Goal: Task Accomplishment & Management: Use online tool/utility

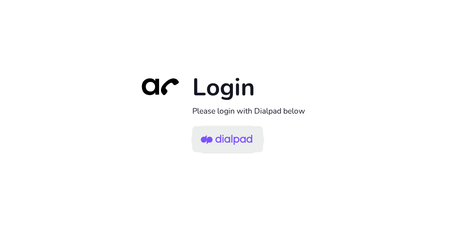
drag, startPoint x: 236, startPoint y: 135, endPoint x: 240, endPoint y: 133, distance: 4.2
click at [236, 136] on img at bounding box center [226, 140] width 51 height 24
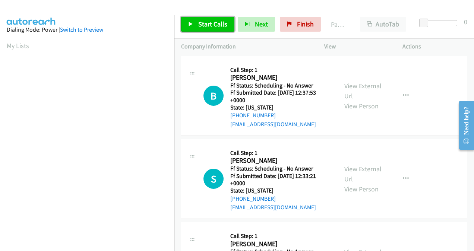
click at [205, 28] on span "Start Calls" at bounding box center [212, 24] width 29 height 9
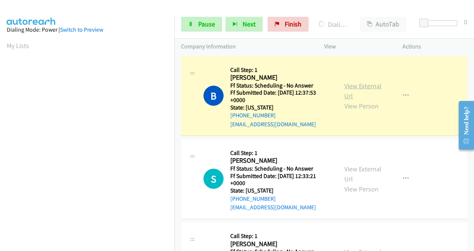
click at [350, 89] on link "View External Url" at bounding box center [362, 91] width 37 height 19
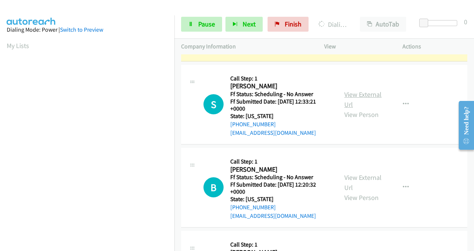
click at [345, 96] on link "View External Url" at bounding box center [362, 99] width 37 height 19
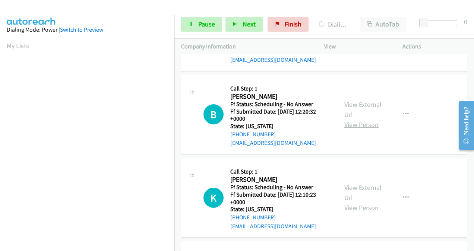
scroll to position [149, 0]
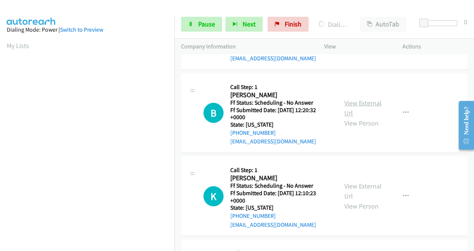
click at [350, 104] on link "View External Url" at bounding box center [362, 108] width 37 height 19
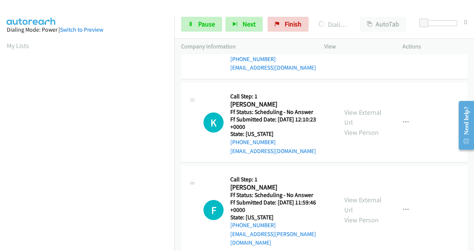
scroll to position [224, 0]
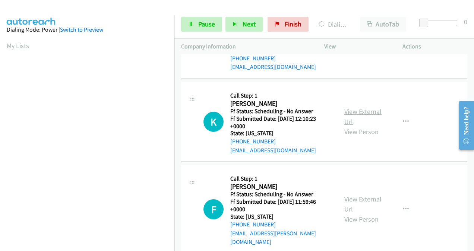
click at [345, 113] on link "View External Url" at bounding box center [362, 116] width 37 height 19
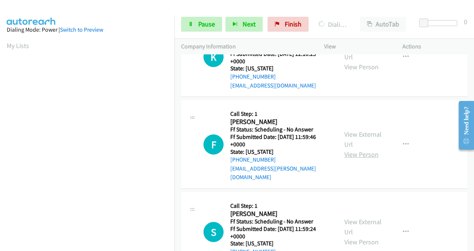
scroll to position [298, 0]
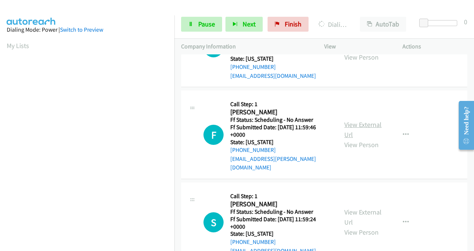
click at [347, 122] on link "View External Url" at bounding box center [362, 129] width 37 height 19
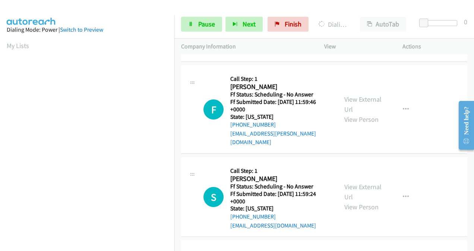
scroll to position [335, 0]
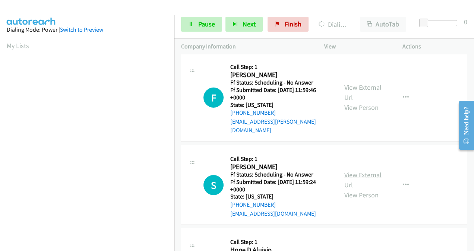
click at [348, 171] on link "View External Url" at bounding box center [362, 180] width 37 height 19
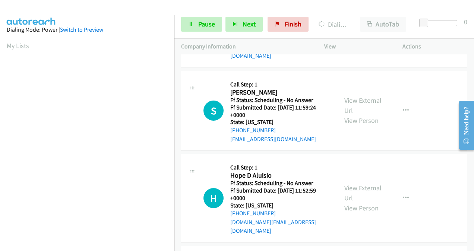
click at [346, 184] on link "View External Url" at bounding box center [362, 193] width 37 height 19
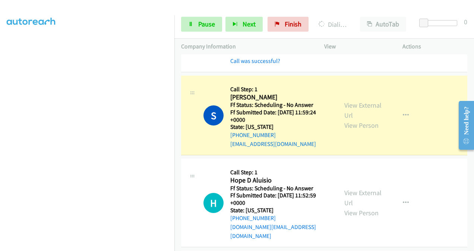
scroll to position [522, 0]
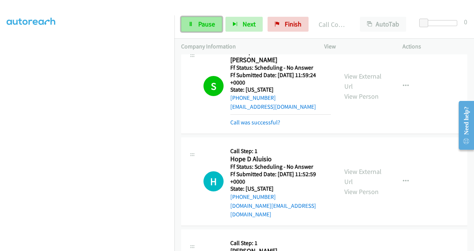
click at [205, 26] on span "Pause" at bounding box center [206, 24] width 17 height 9
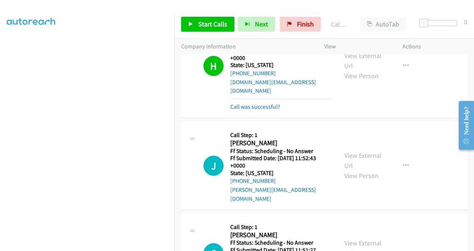
scroll to position [671, 0]
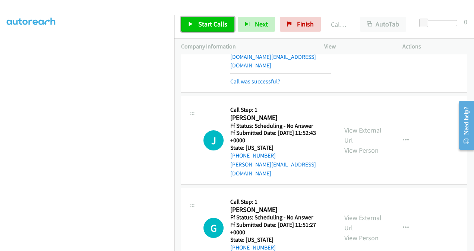
click at [194, 23] on link "Start Calls" at bounding box center [207, 24] width 53 height 15
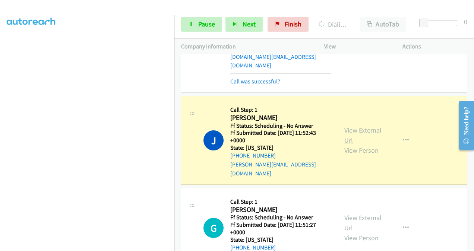
click at [347, 126] on link "View External Url" at bounding box center [362, 135] width 37 height 19
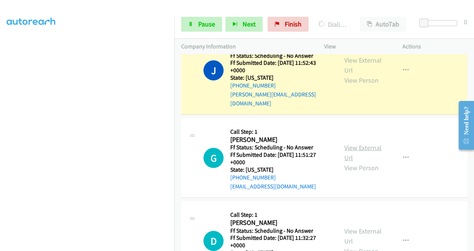
scroll to position [745, 0]
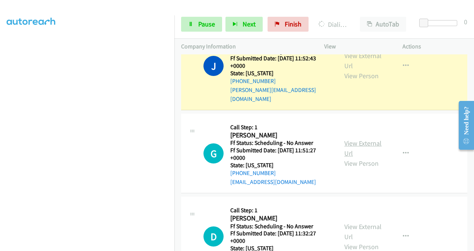
click at [350, 139] on link "View External Url" at bounding box center [362, 148] width 37 height 19
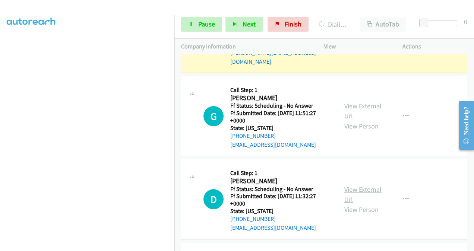
click at [351, 185] on link "View External Url" at bounding box center [362, 194] width 37 height 19
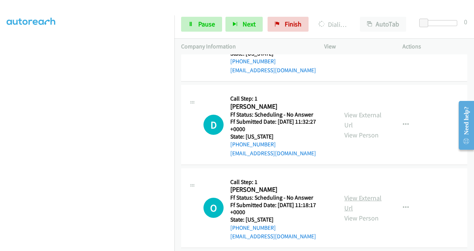
click at [345, 194] on link "View External Url" at bounding box center [362, 203] width 37 height 19
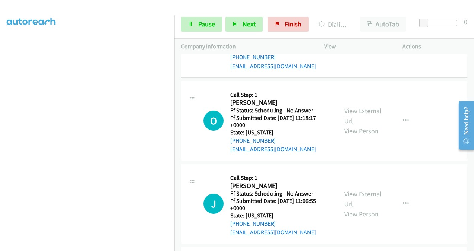
scroll to position [969, 0]
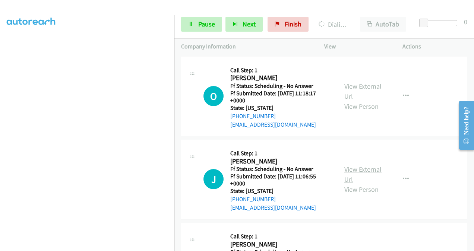
click at [350, 165] on link "View External Url" at bounding box center [362, 174] width 37 height 19
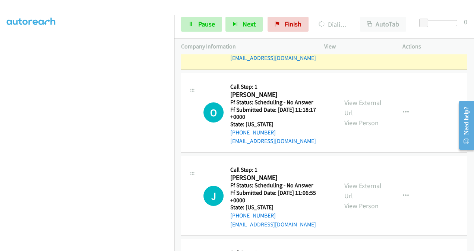
scroll to position [1059, 0]
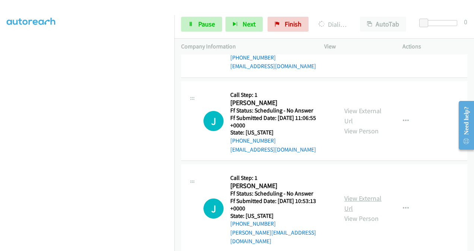
click at [347, 194] on link "View External Url" at bounding box center [362, 203] width 37 height 19
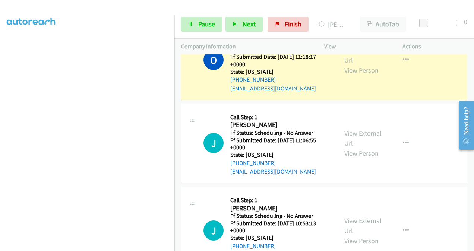
scroll to position [1075, 0]
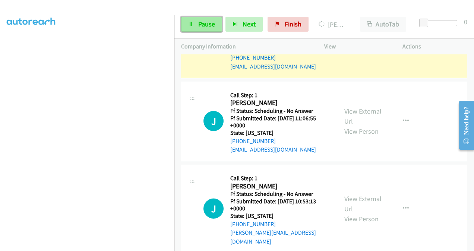
click at [201, 25] on span "Pause" at bounding box center [206, 24] width 17 height 9
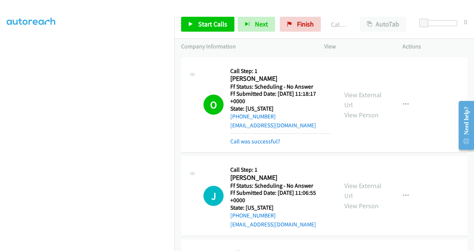
scroll to position [941, 0]
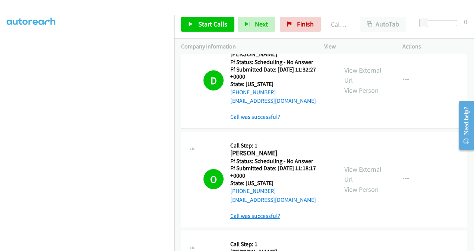
click at [263, 212] on link "Call was successful?" at bounding box center [255, 215] width 50 height 7
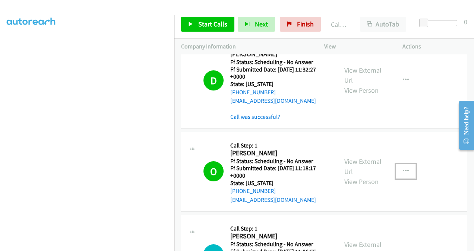
click at [405, 164] on button "button" at bounding box center [406, 171] width 20 height 15
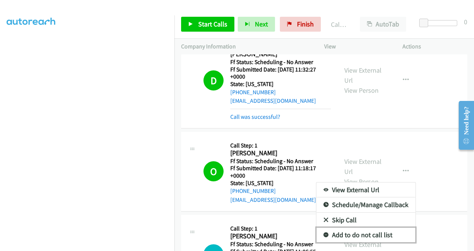
click at [366, 228] on link "Add to do not call list" at bounding box center [365, 235] width 99 height 15
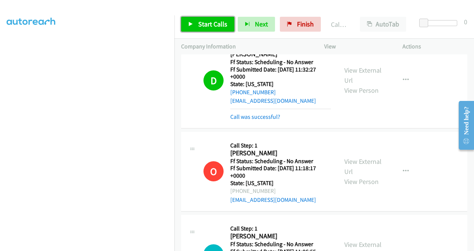
click at [214, 26] on span "Start Calls" at bounding box center [212, 24] width 29 height 9
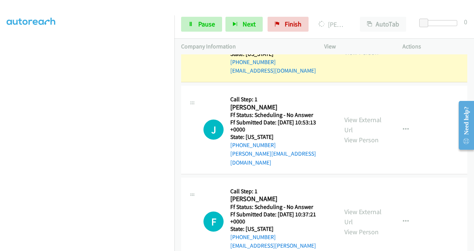
scroll to position [1165, 0]
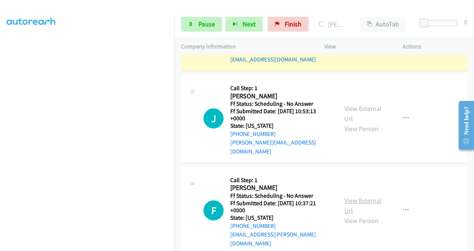
click at [349, 196] on link "View External Url" at bounding box center [362, 205] width 37 height 19
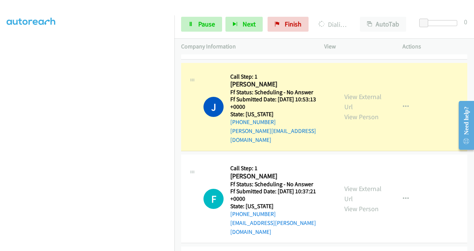
scroll to position [1181, 0]
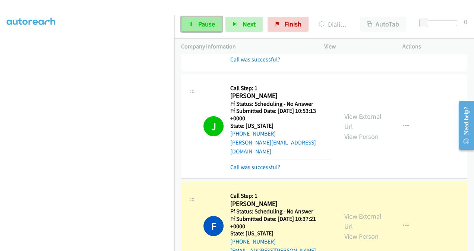
click at [204, 23] on span "Pause" at bounding box center [206, 24] width 17 height 9
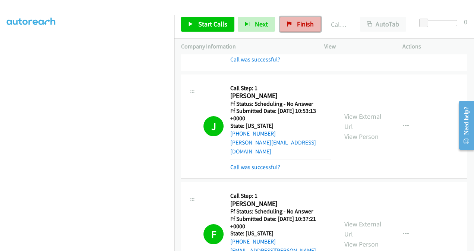
click at [301, 26] on span "Finish" at bounding box center [305, 24] width 17 height 9
